Goal: Transaction & Acquisition: Purchase product/service

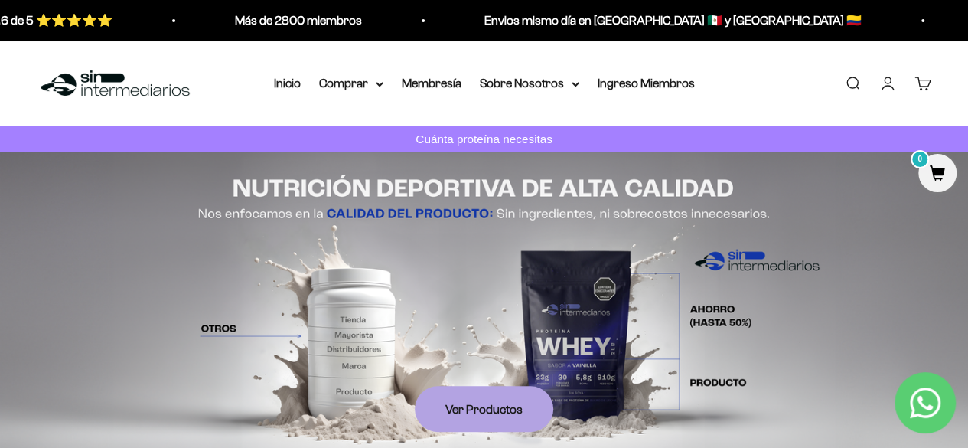
click at [880, 92] on link "Iniciar sesión" at bounding box center [888, 83] width 17 height 17
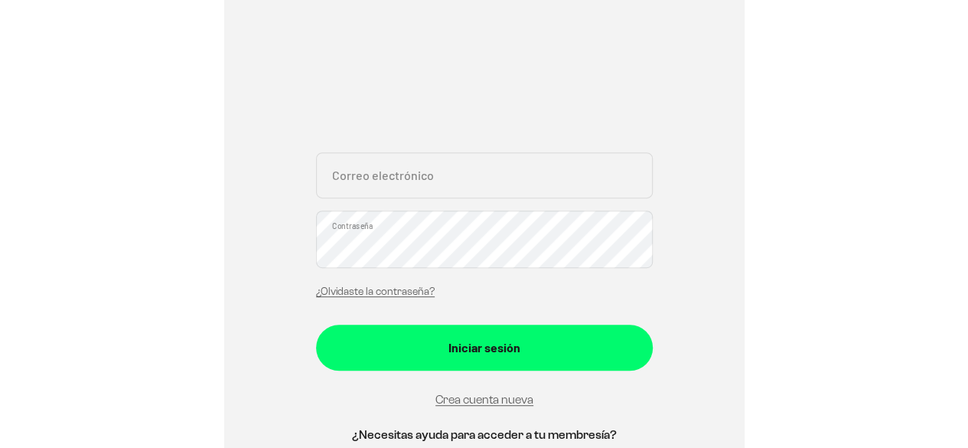
click at [395, 198] on input "Correo electrónico" at bounding box center [484, 175] width 337 height 46
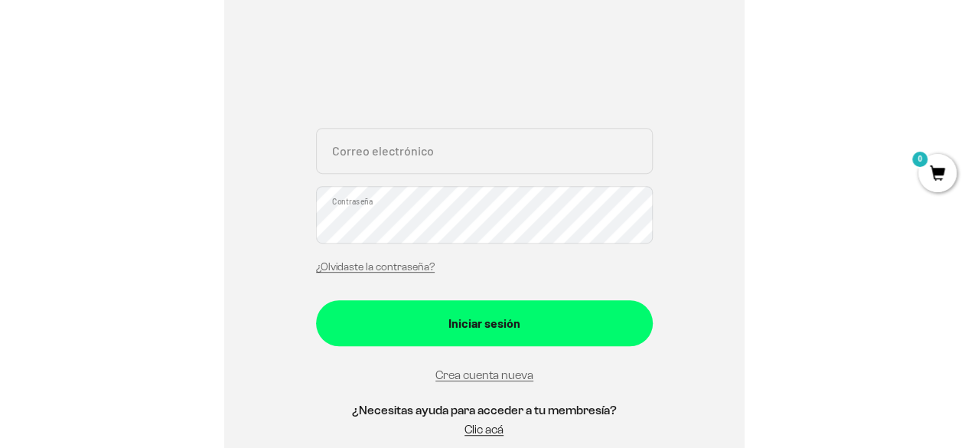
scroll to position [278, 0]
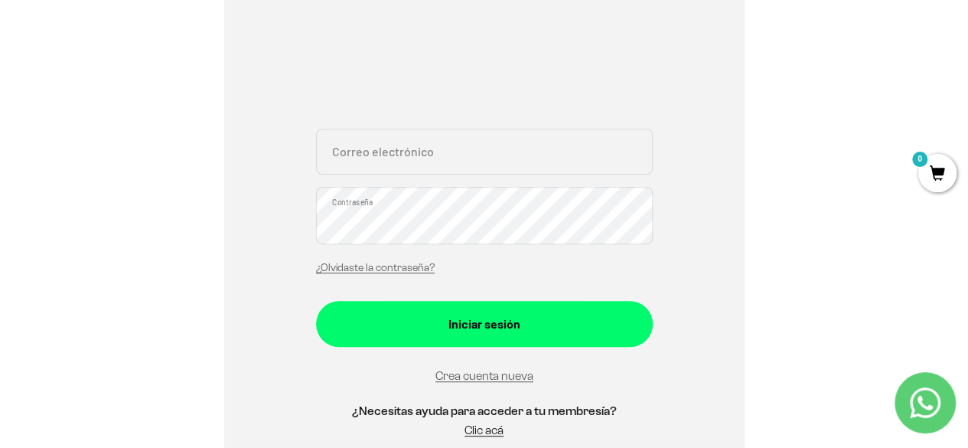
click at [373, 175] on input "Correo electrónico" at bounding box center [484, 152] width 337 height 46
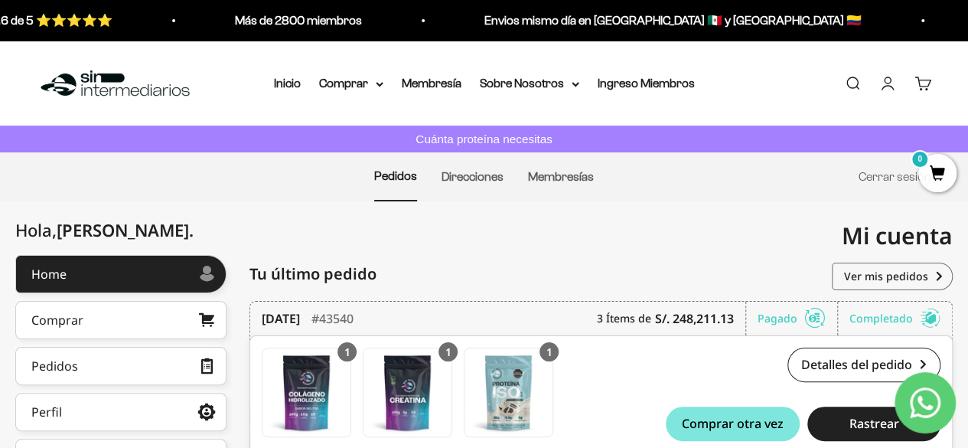
click at [367, 93] on nav "Inicio Comprar Proteínas Ver Todos Whey Iso Vegan" at bounding box center [484, 83] width 421 height 20
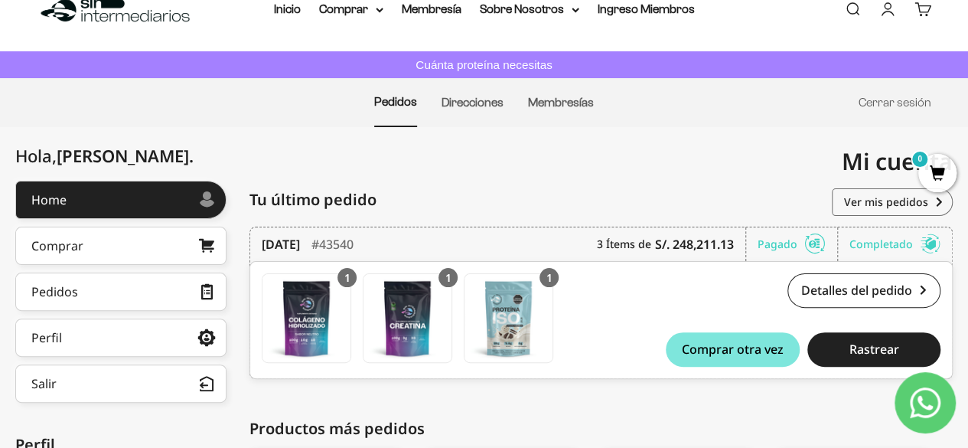
scroll to position [73, 0]
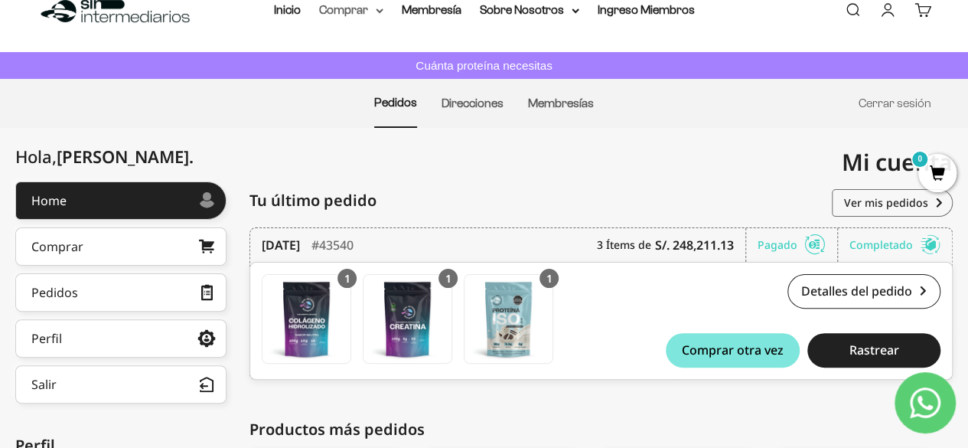
click at [376, 13] on icon at bounding box center [380, 10] width 8 height 5
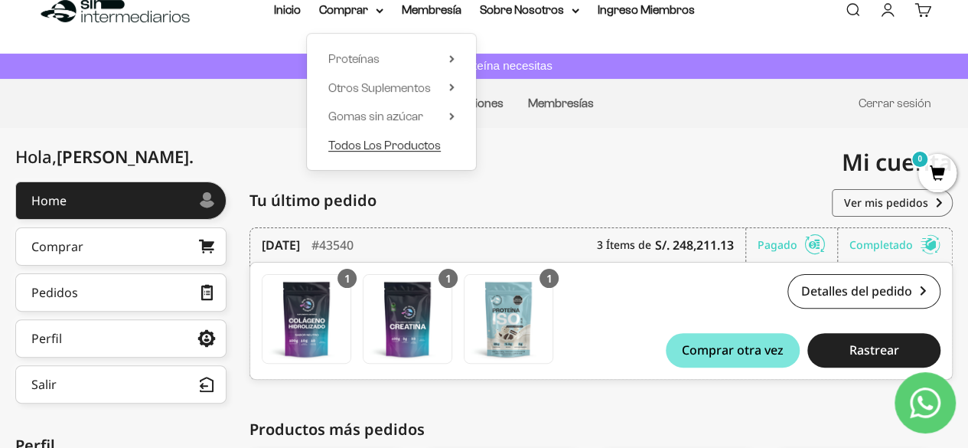
click at [395, 151] on span "Todos Los Productos" at bounding box center [384, 144] width 113 height 13
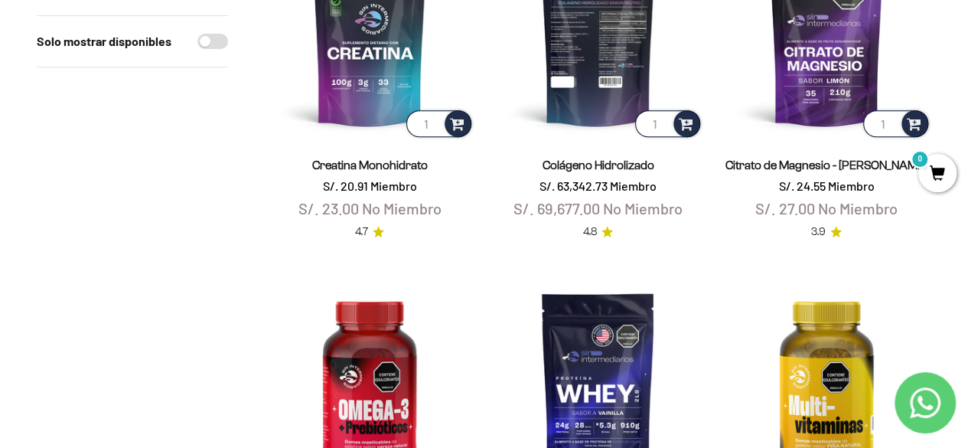
scroll to position [302, 0]
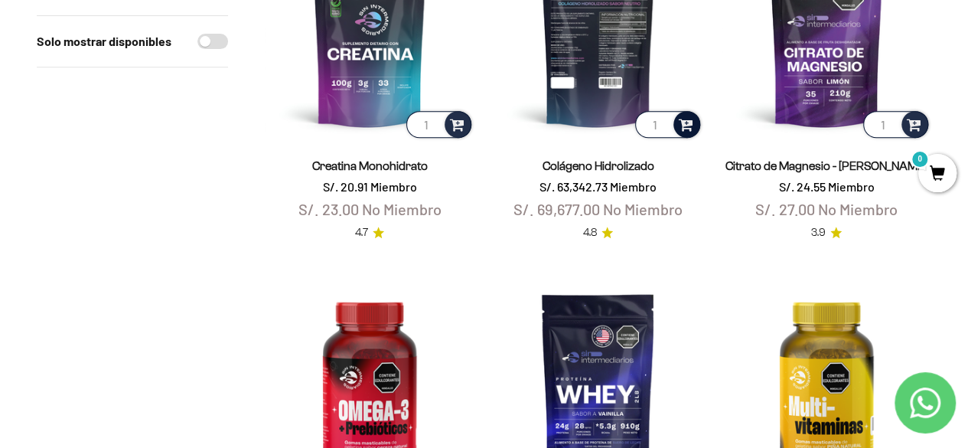
click at [684, 132] on span at bounding box center [686, 124] width 15 height 18
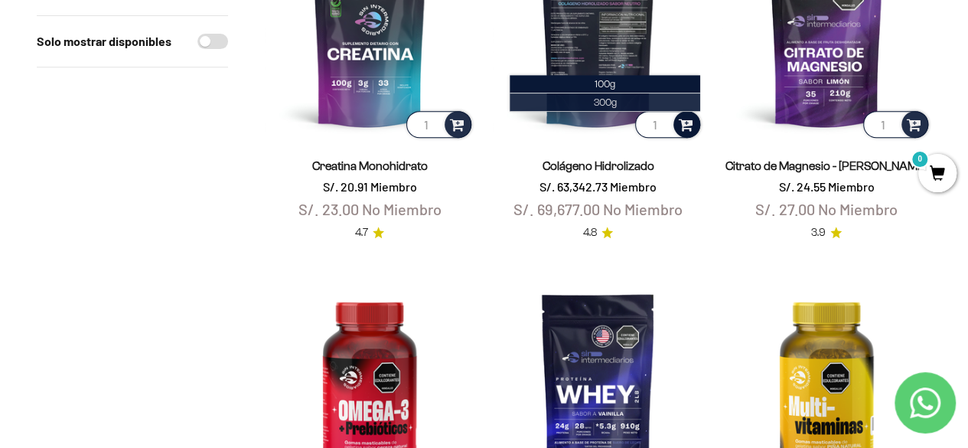
click at [609, 108] on span "300g" at bounding box center [605, 101] width 23 height 11
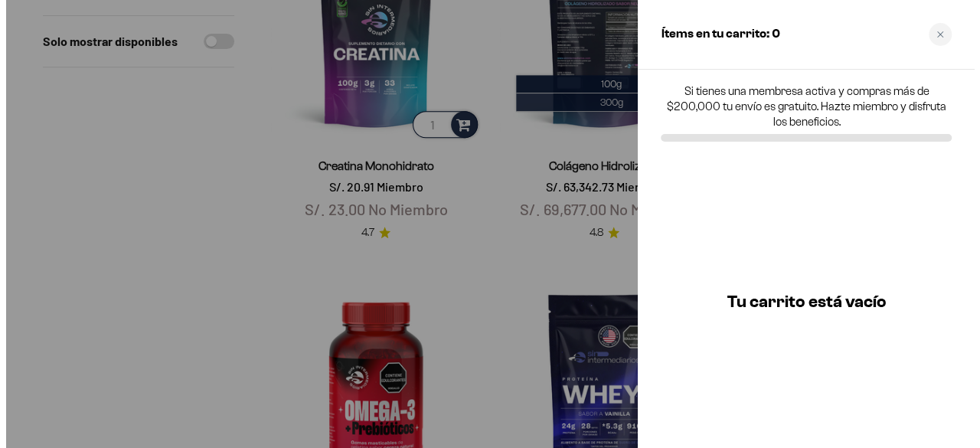
scroll to position [303, 0]
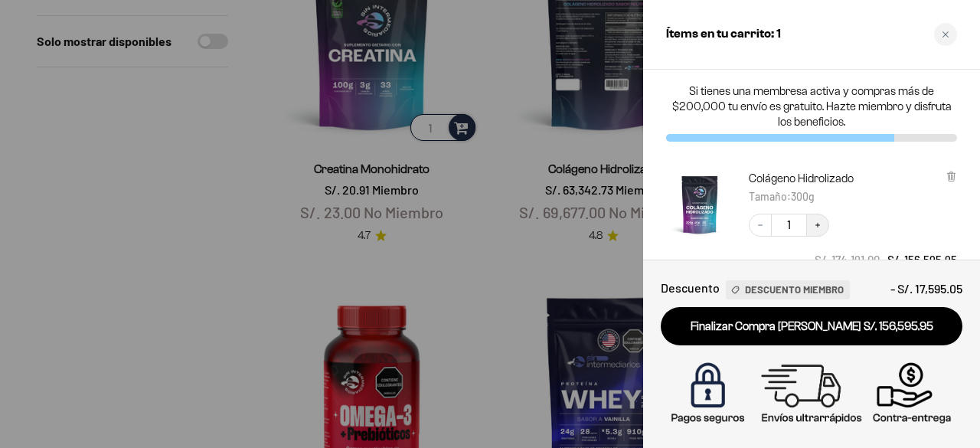
click at [819, 230] on icon "Increase quantity" at bounding box center [817, 224] width 9 height 9
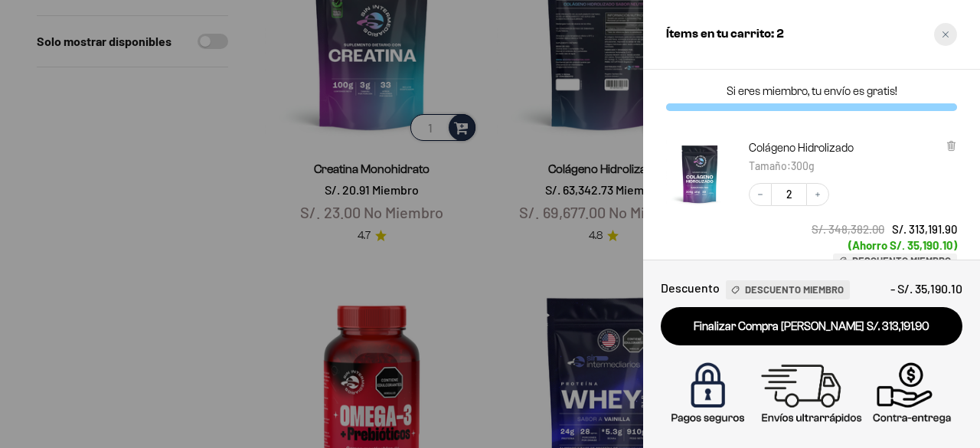
click at [945, 34] on icon "Close cart" at bounding box center [945, 34] width 6 height 6
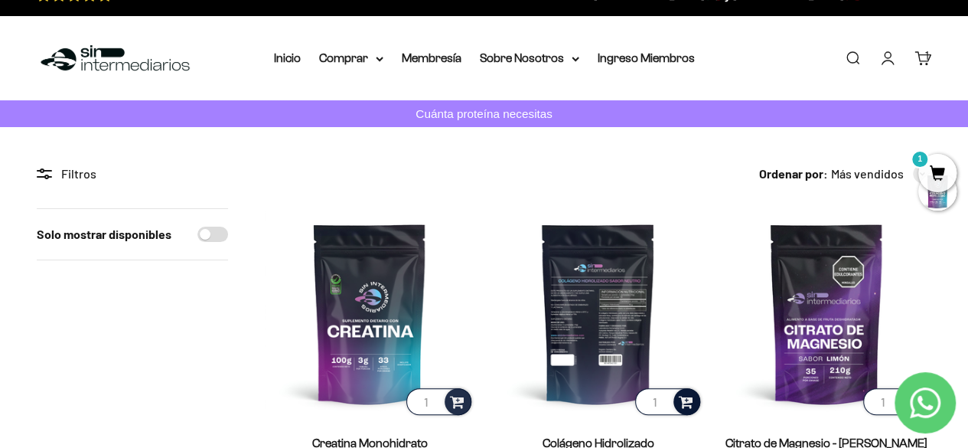
scroll to position [0, 0]
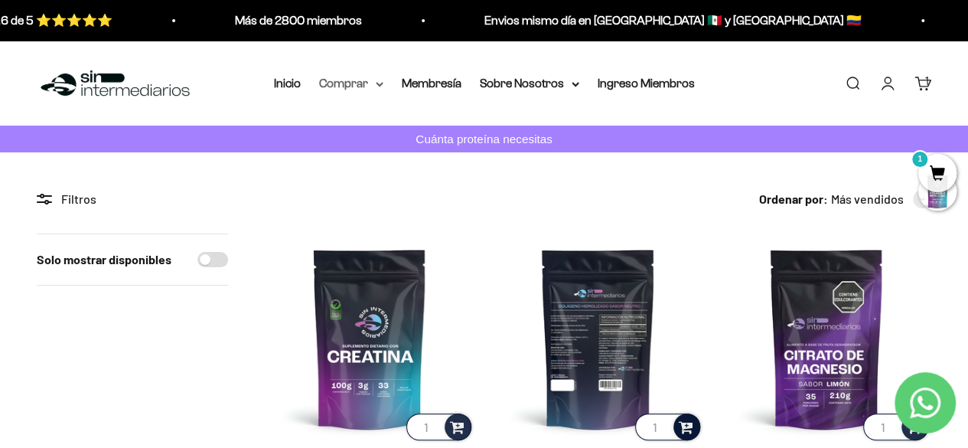
click at [377, 85] on icon at bounding box center [380, 83] width 6 height 3
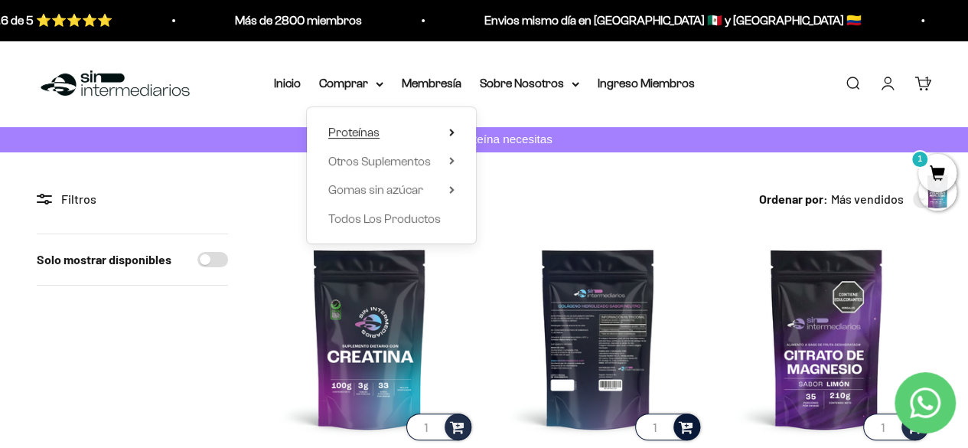
click at [450, 135] on icon at bounding box center [451, 132] width 3 height 6
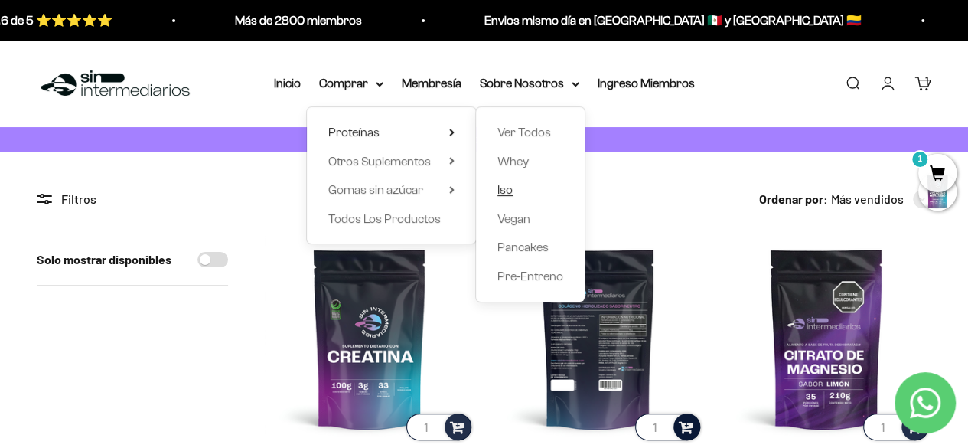
click at [512, 196] on span "Iso" at bounding box center [505, 189] width 15 height 13
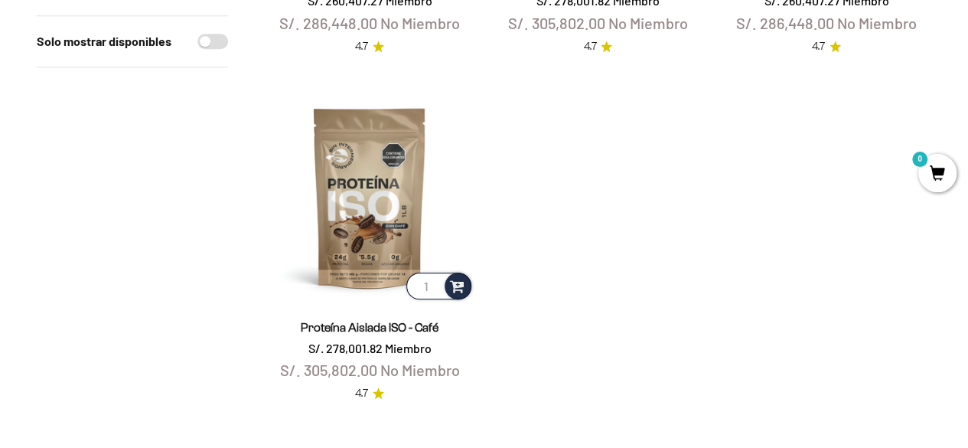
scroll to position [535, 0]
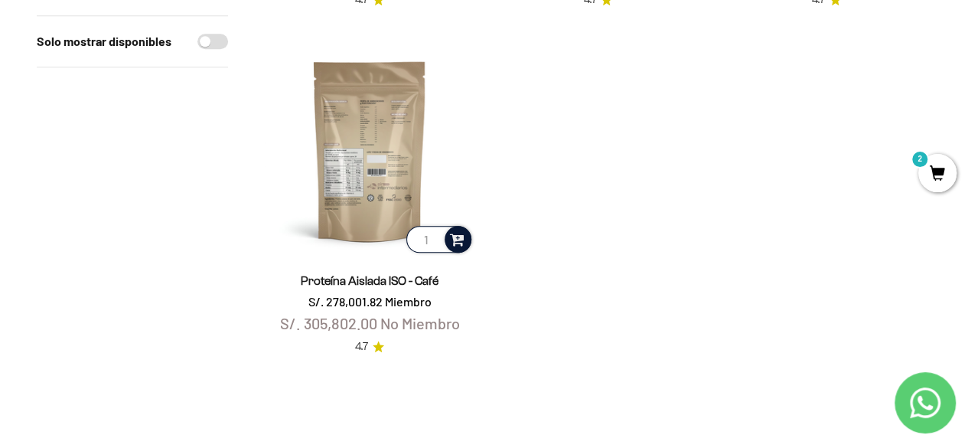
click at [459, 247] on span at bounding box center [457, 239] width 15 height 18
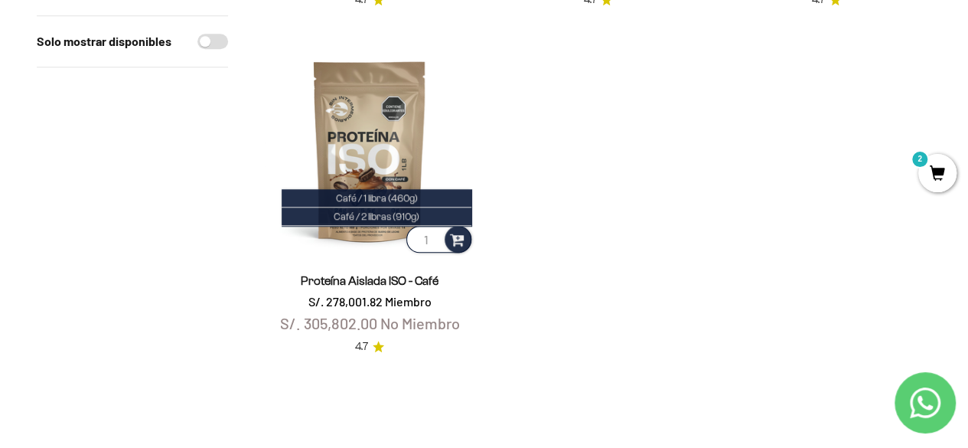
click at [938, 172] on span "2" at bounding box center [938, 173] width 38 height 38
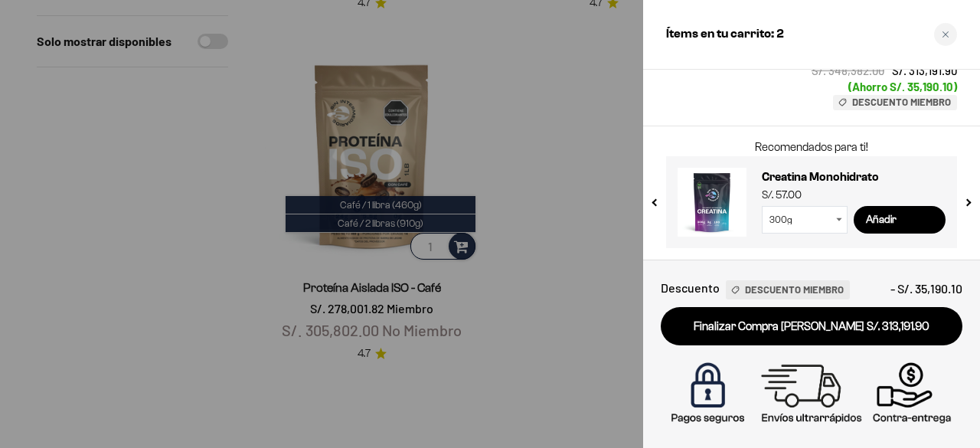
scroll to position [0, 0]
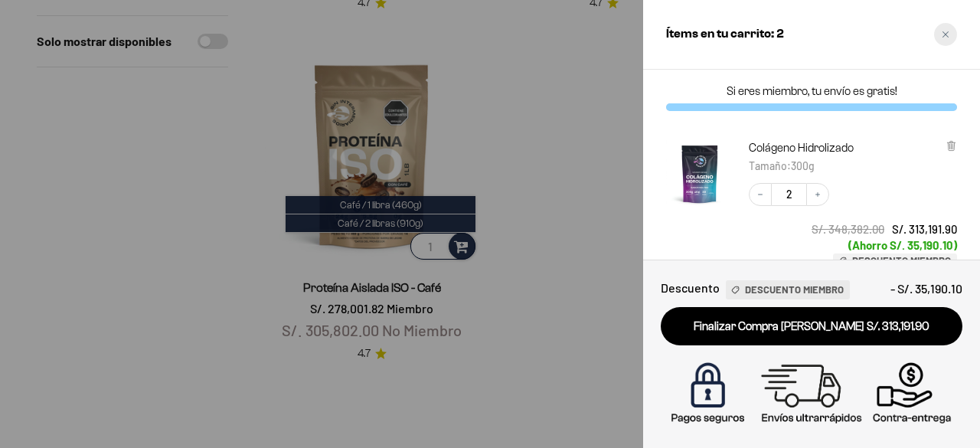
click at [945, 31] on icon "Close cart" at bounding box center [946, 35] width 8 height 8
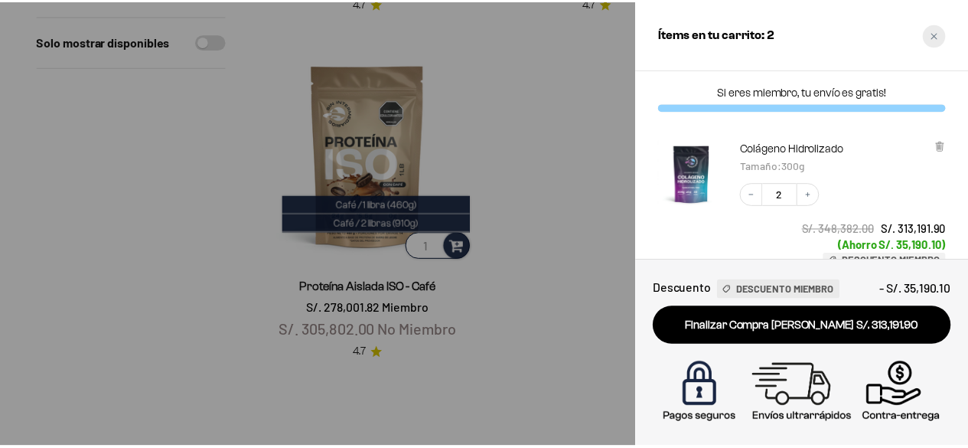
scroll to position [535, 0]
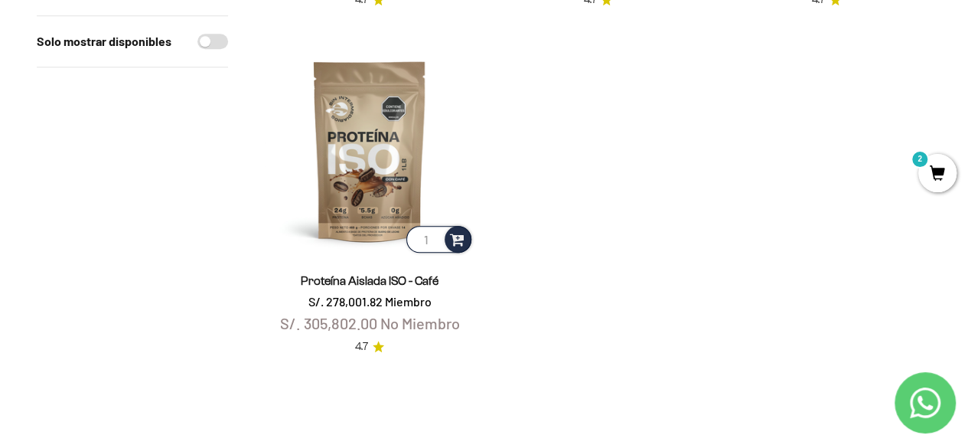
click at [934, 177] on span "2" at bounding box center [938, 173] width 38 height 38
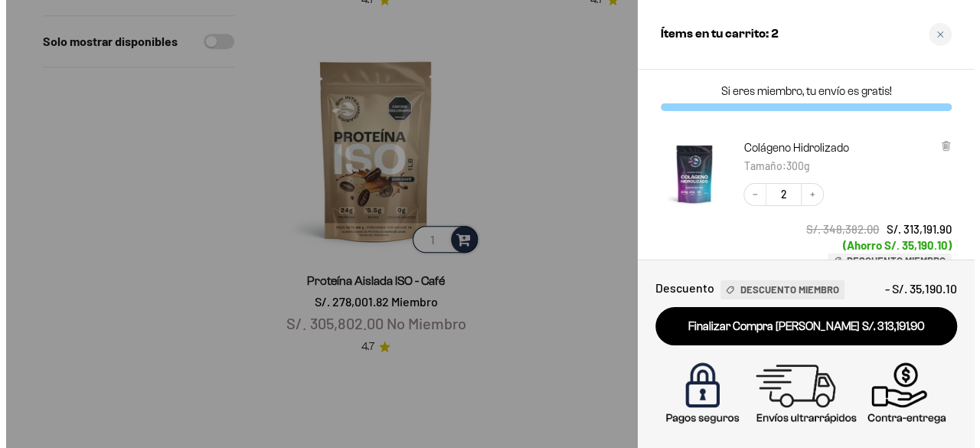
scroll to position [536, 0]
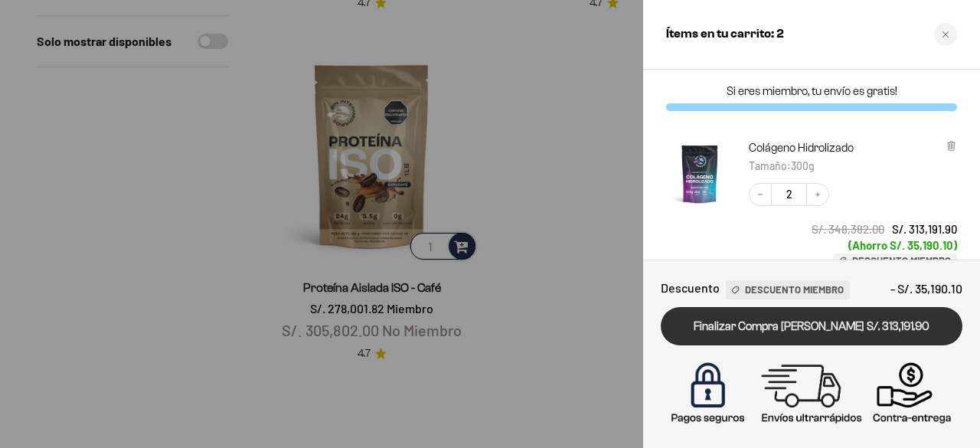
click at [795, 325] on link "Finalizar Compra Segura S/. 313,191.90" at bounding box center [812, 326] width 302 height 39
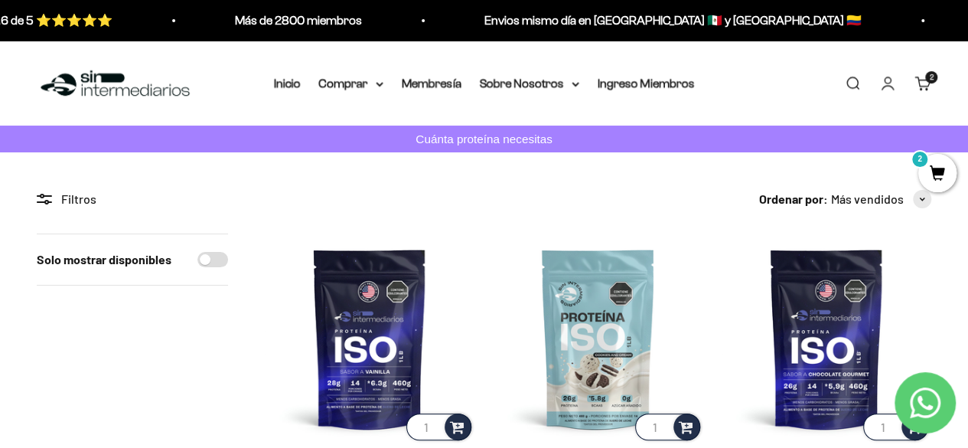
click at [360, 93] on nav "Inicio Comprar Proteínas Ver Todos Whey Iso Vegan" at bounding box center [484, 83] width 421 height 20
click at [376, 86] on icon at bounding box center [380, 83] width 8 height 5
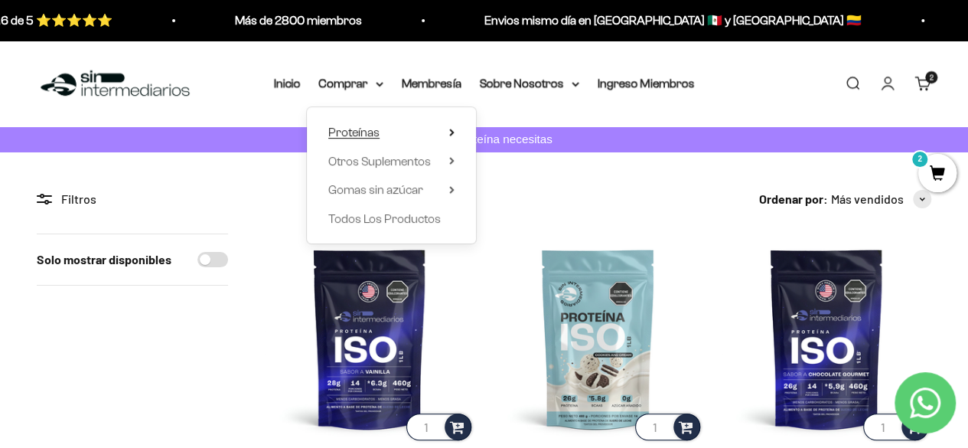
click at [450, 135] on icon at bounding box center [451, 132] width 3 height 6
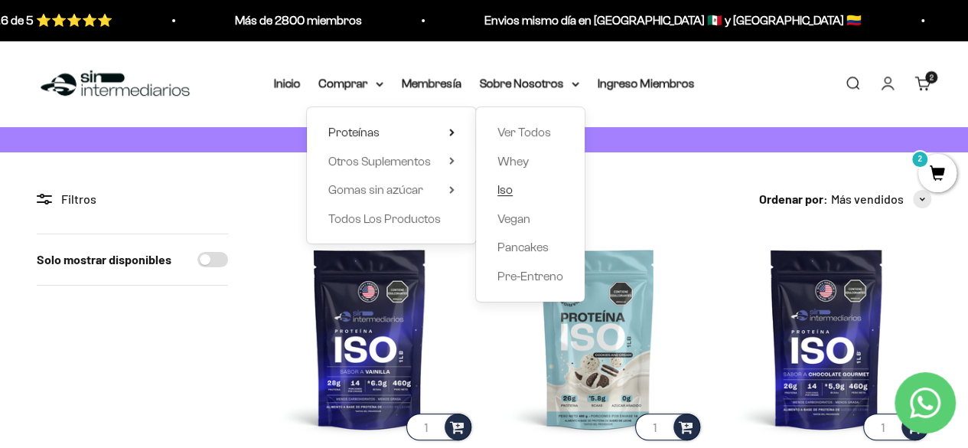
click at [513, 196] on span "Iso" at bounding box center [505, 189] width 15 height 13
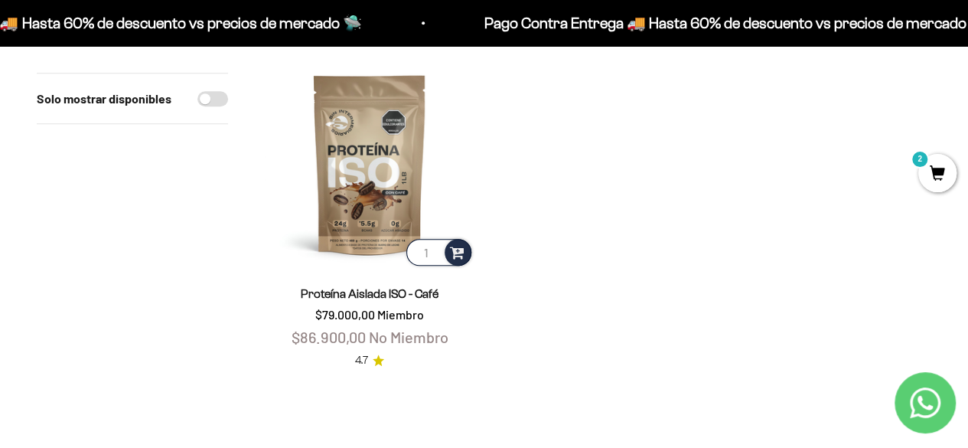
scroll to position [536, 0]
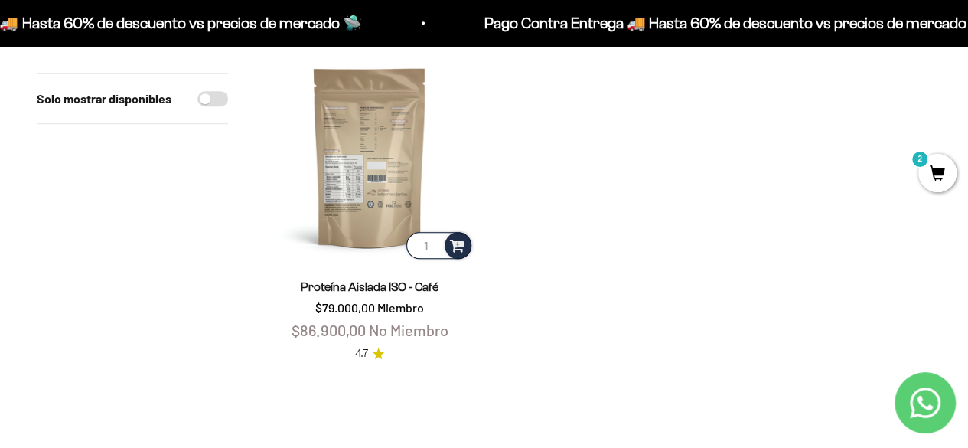
click at [395, 223] on img at bounding box center [370, 157] width 210 height 210
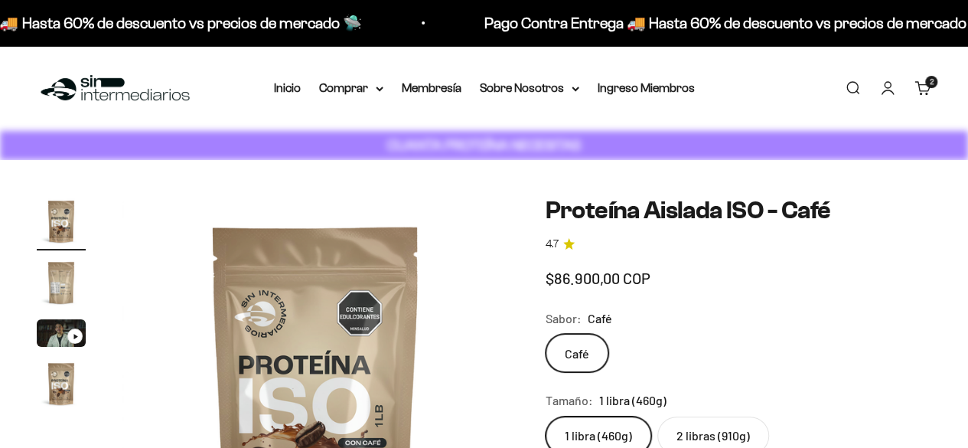
scroll to position [153, 0]
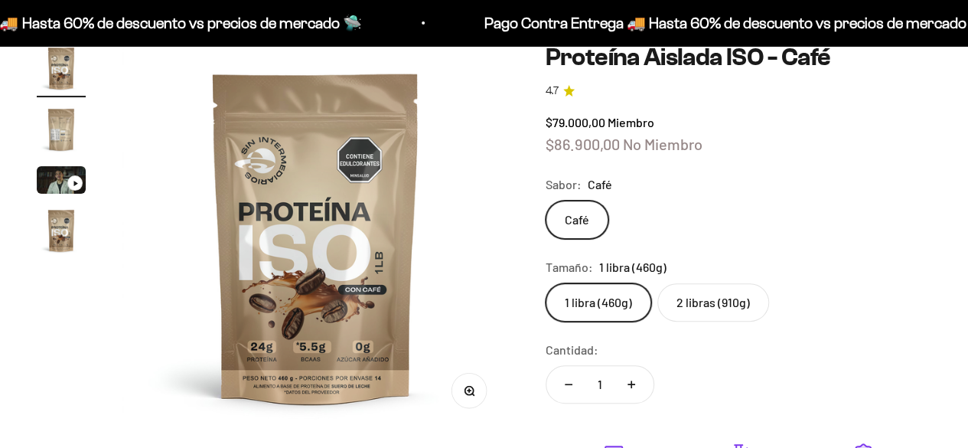
click at [580, 194] on legend "Sabor:" at bounding box center [564, 185] width 36 height 20
click at [589, 239] on label "Café" at bounding box center [577, 220] width 63 height 38
click at [546, 201] on input "Café" at bounding box center [545, 200] width 1 height 1
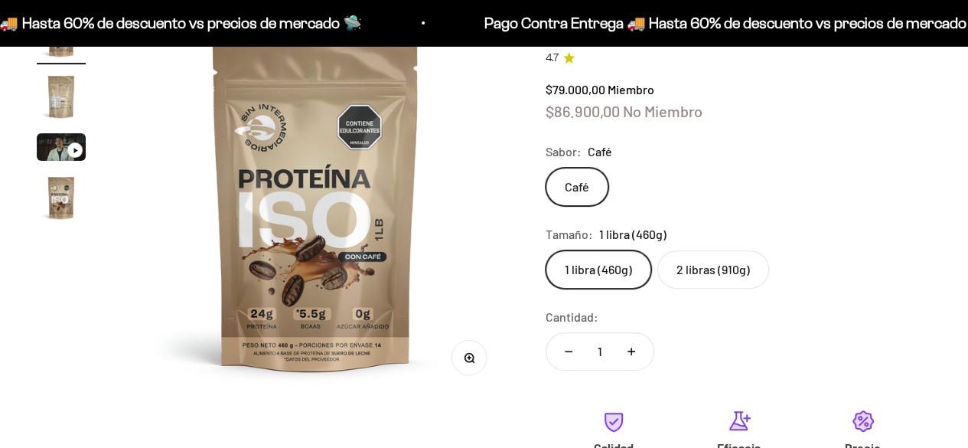
scroll to position [202, 0]
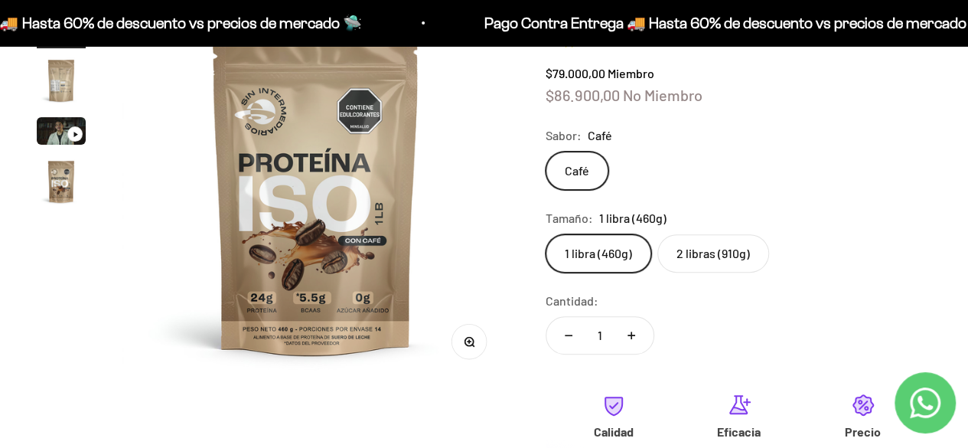
click at [758, 273] on label "2 libras (910g)" at bounding box center [714, 253] width 112 height 38
click at [546, 234] on input "2 libras (910g)" at bounding box center [545, 233] width 1 height 1
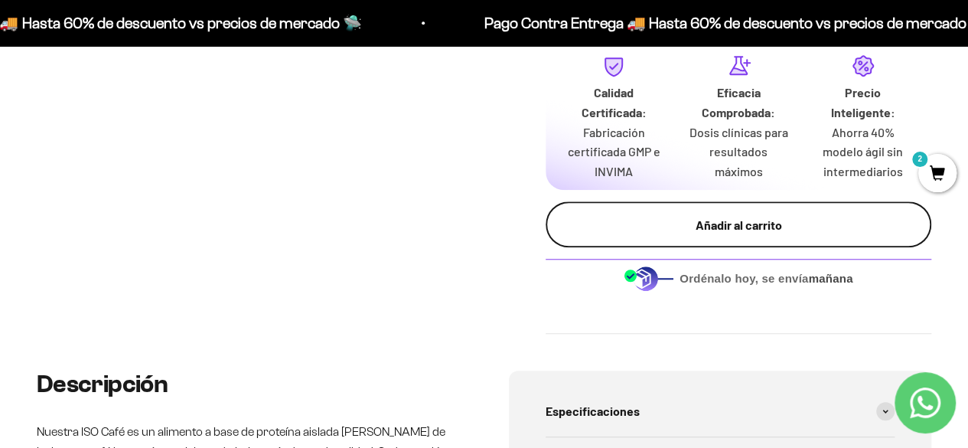
click at [752, 235] on div "Añadir al carrito" at bounding box center [738, 225] width 325 height 20
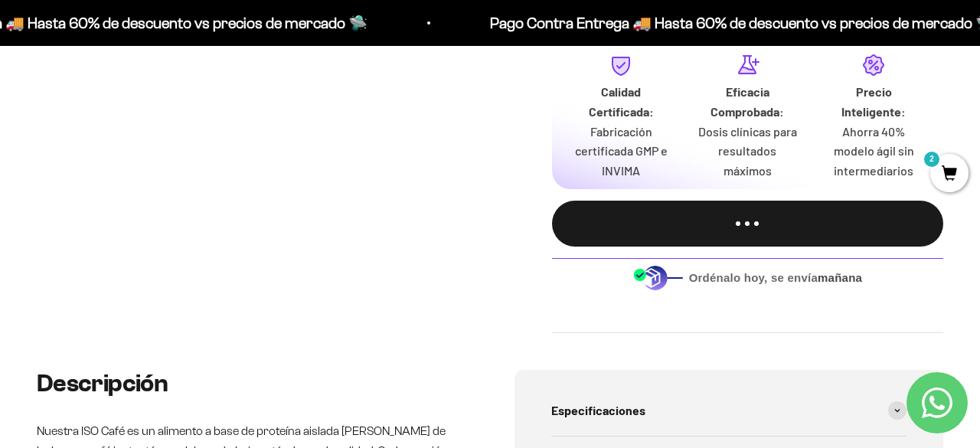
scroll to position [0, 1169]
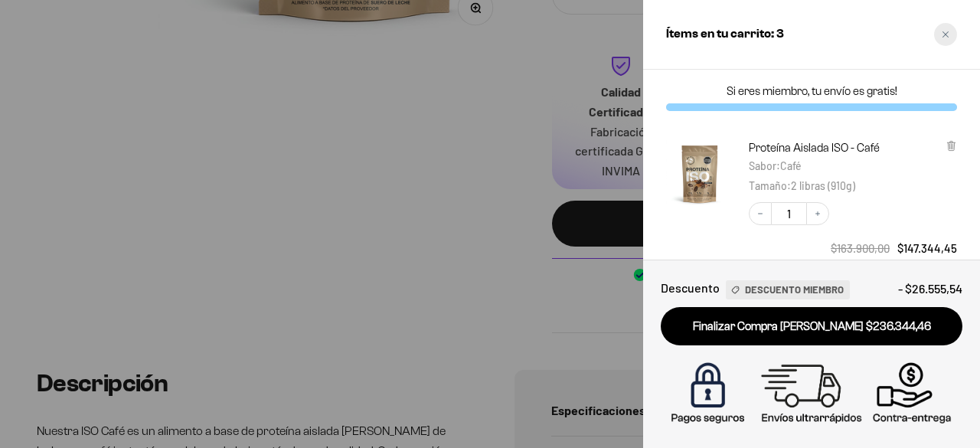
click at [935, 36] on div "Close cart" at bounding box center [945, 34] width 23 height 23
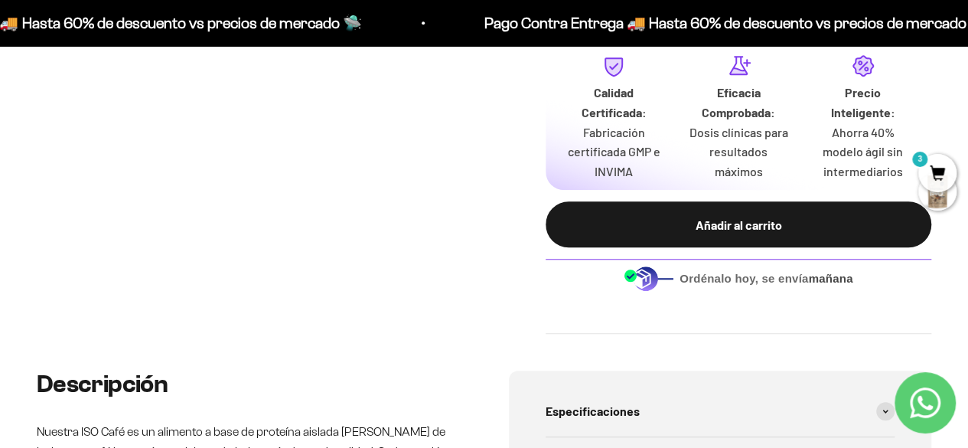
scroll to position [0, 0]
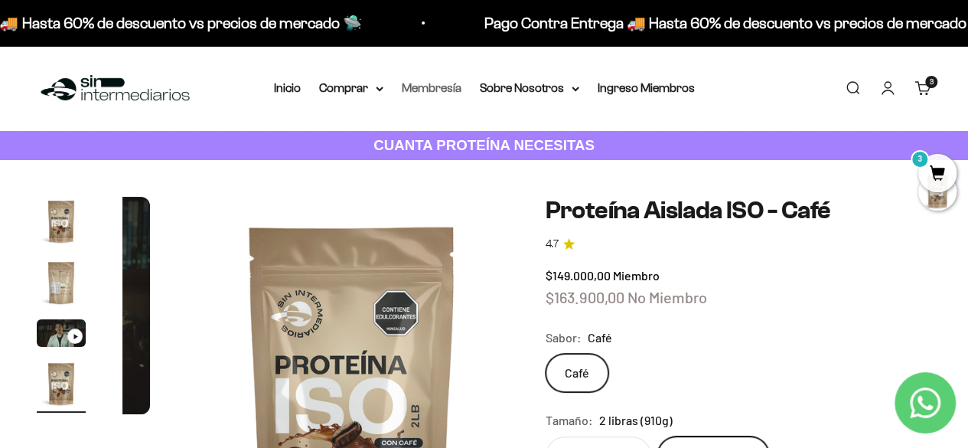
click at [402, 94] on link "Membresía" at bounding box center [432, 87] width 60 height 13
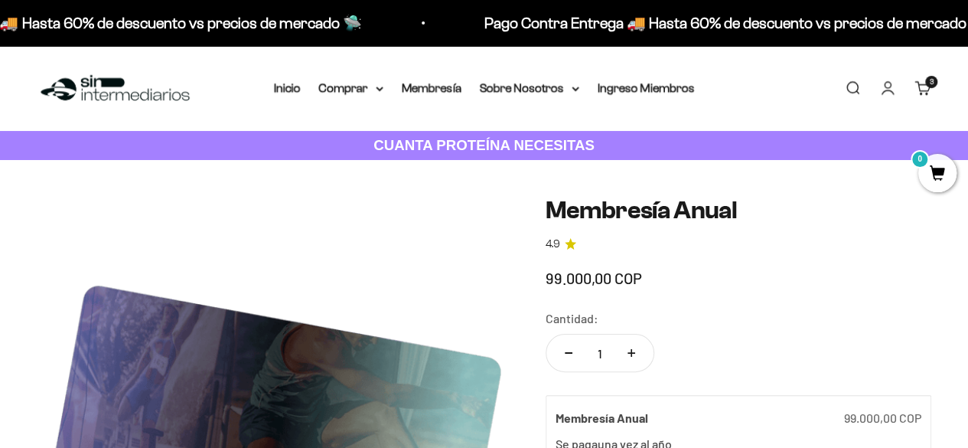
click at [881, 96] on link "Cuenta" at bounding box center [888, 88] width 17 height 17
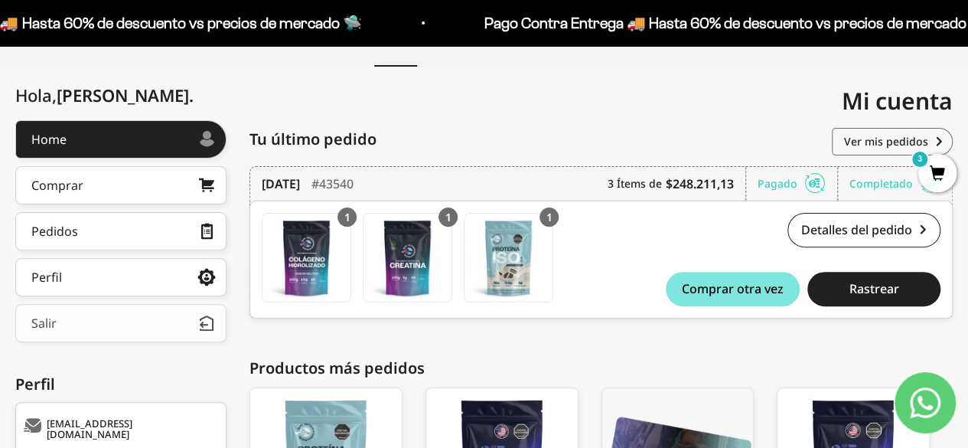
scroll to position [139, 0]
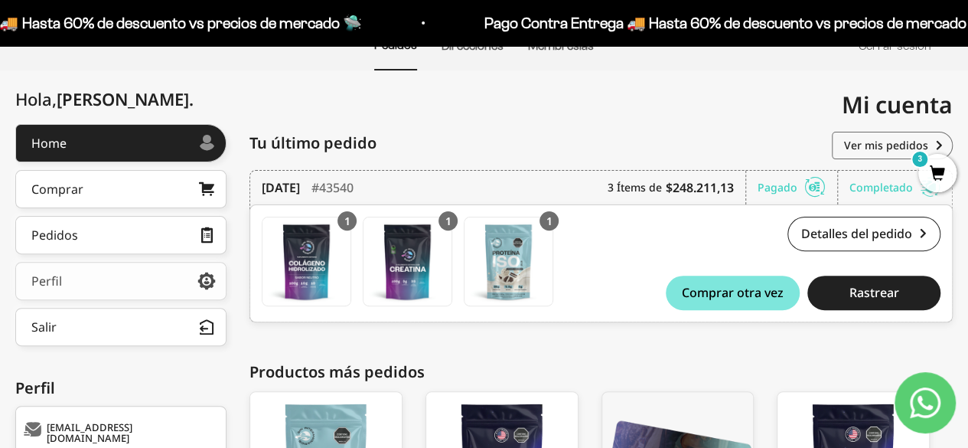
click at [71, 300] on link "Perfil" at bounding box center [120, 281] width 211 height 38
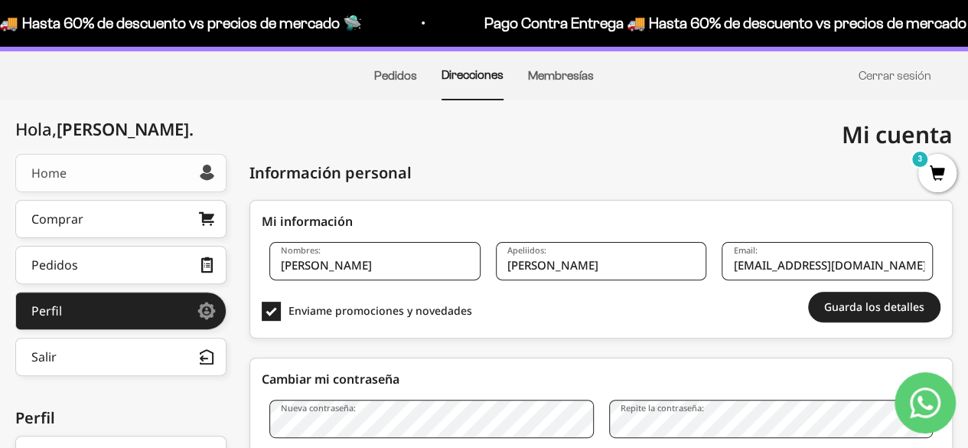
scroll to position [106, 0]
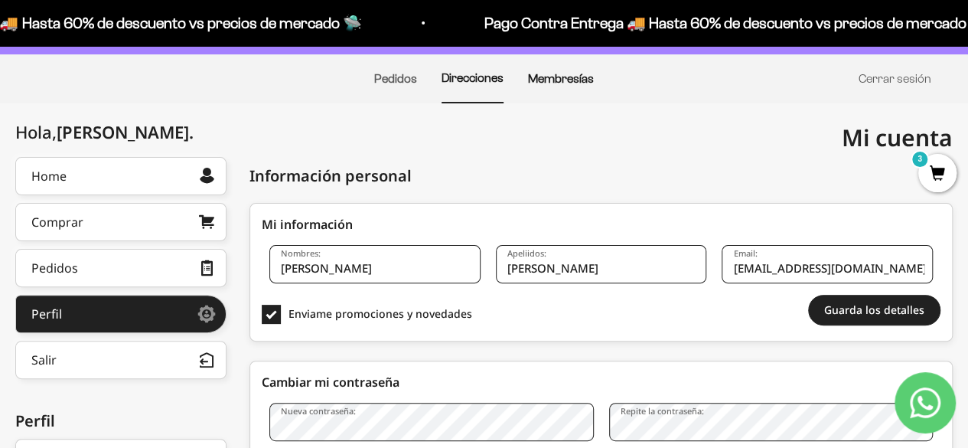
click at [565, 85] on link "Membresías" at bounding box center [561, 78] width 66 height 13
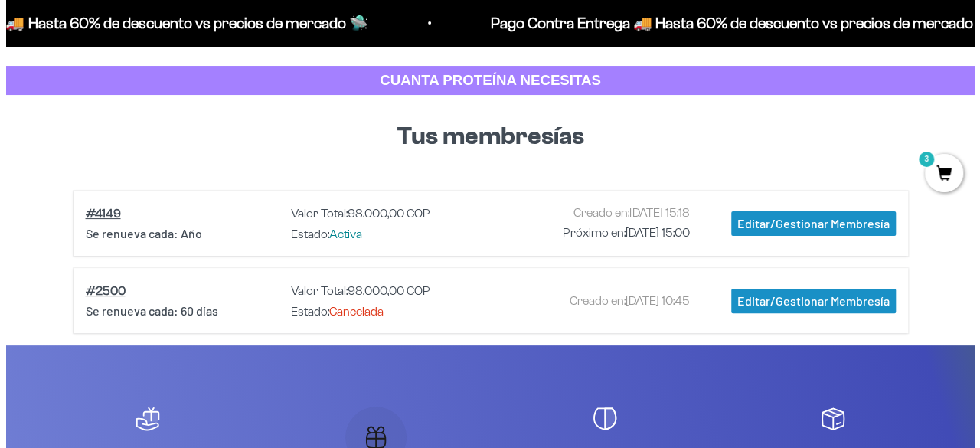
scroll to position [67, 0]
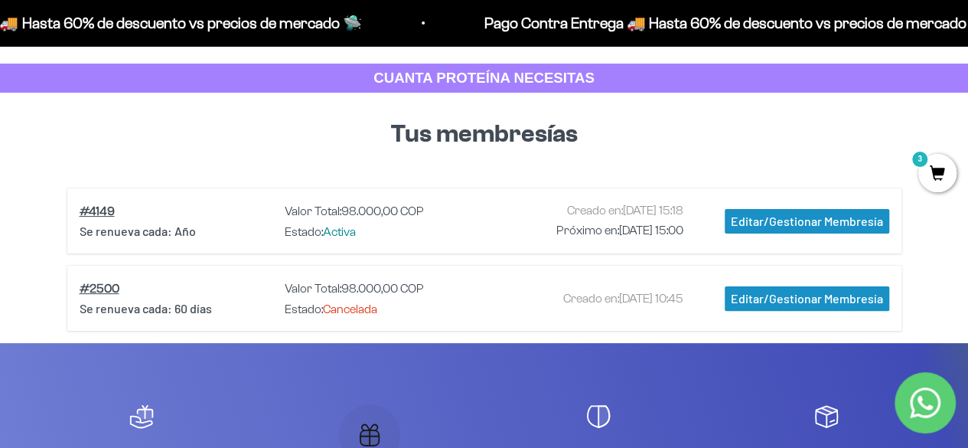
click at [935, 172] on span "3" at bounding box center [938, 173] width 38 height 38
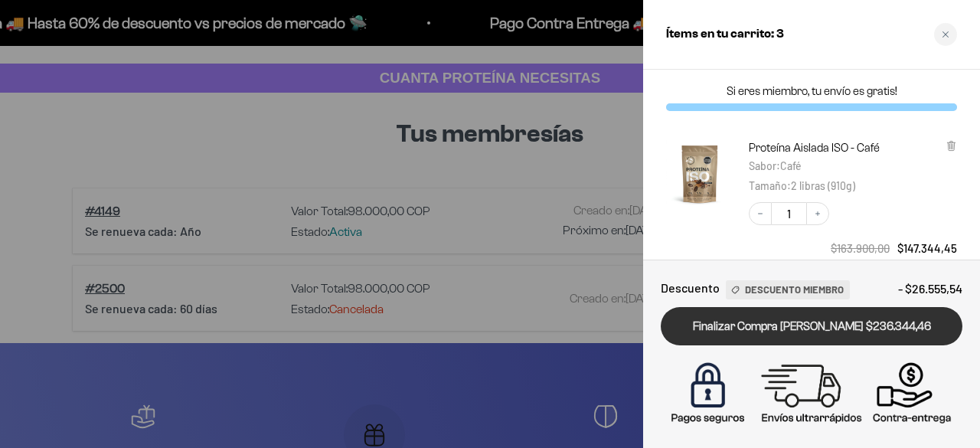
click at [805, 330] on link "Finalizar Compra [PERSON_NAME] $236.344,46" at bounding box center [812, 326] width 302 height 39
